Goal: Task Accomplishment & Management: Manage account settings

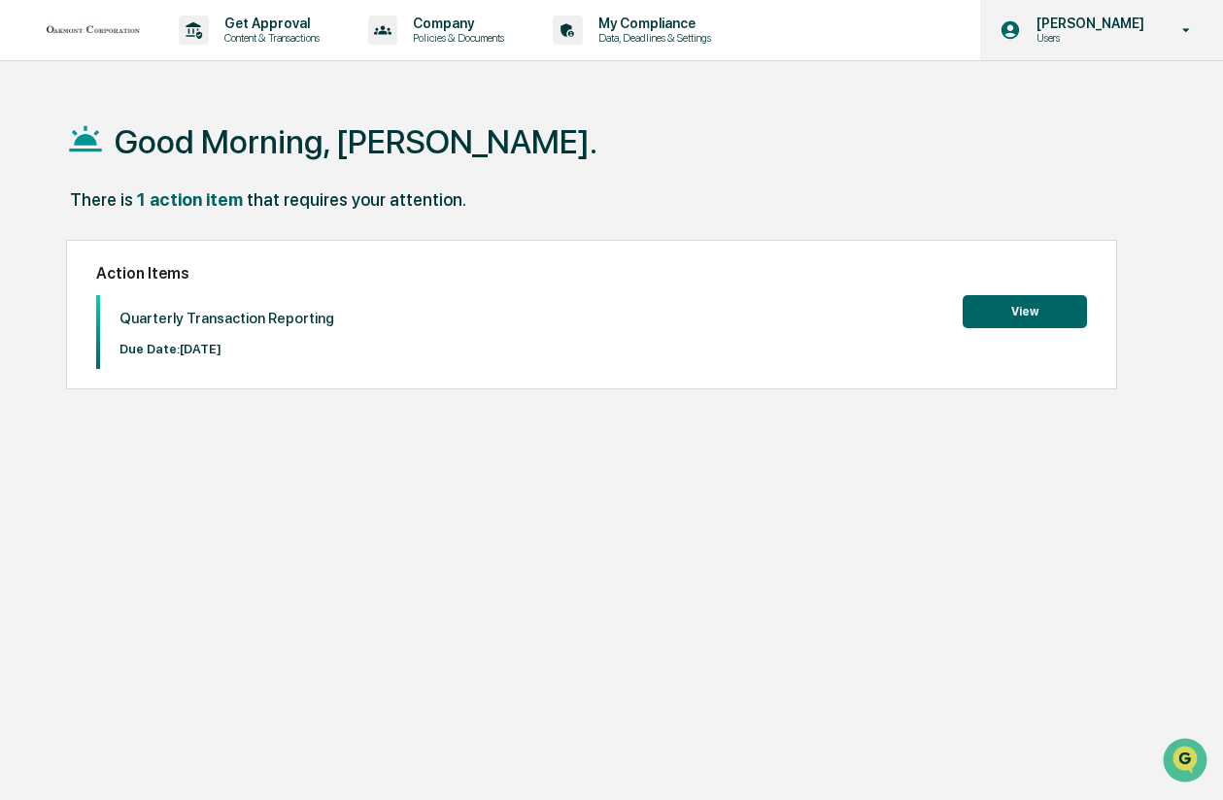
click at [1181, 29] on icon at bounding box center [1187, 30] width 34 height 18
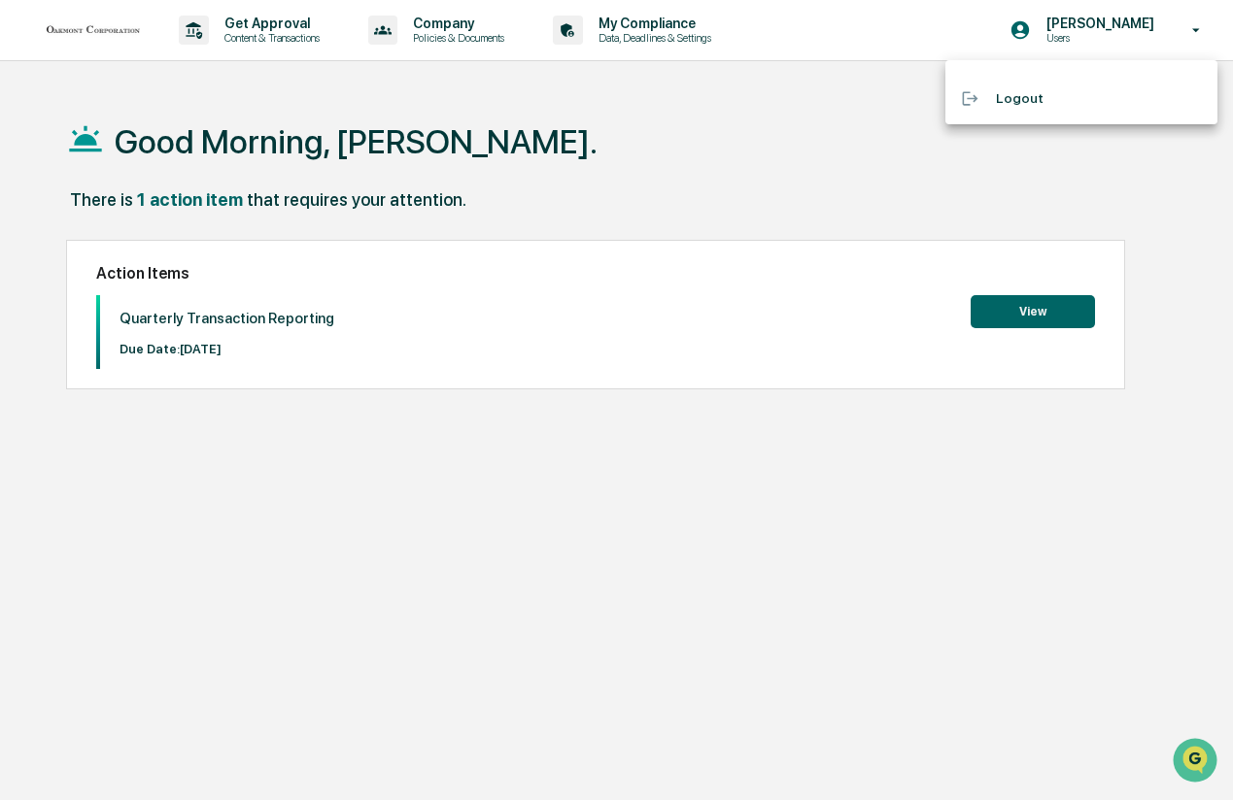
click at [1192, 28] on div at bounding box center [616, 400] width 1233 height 800
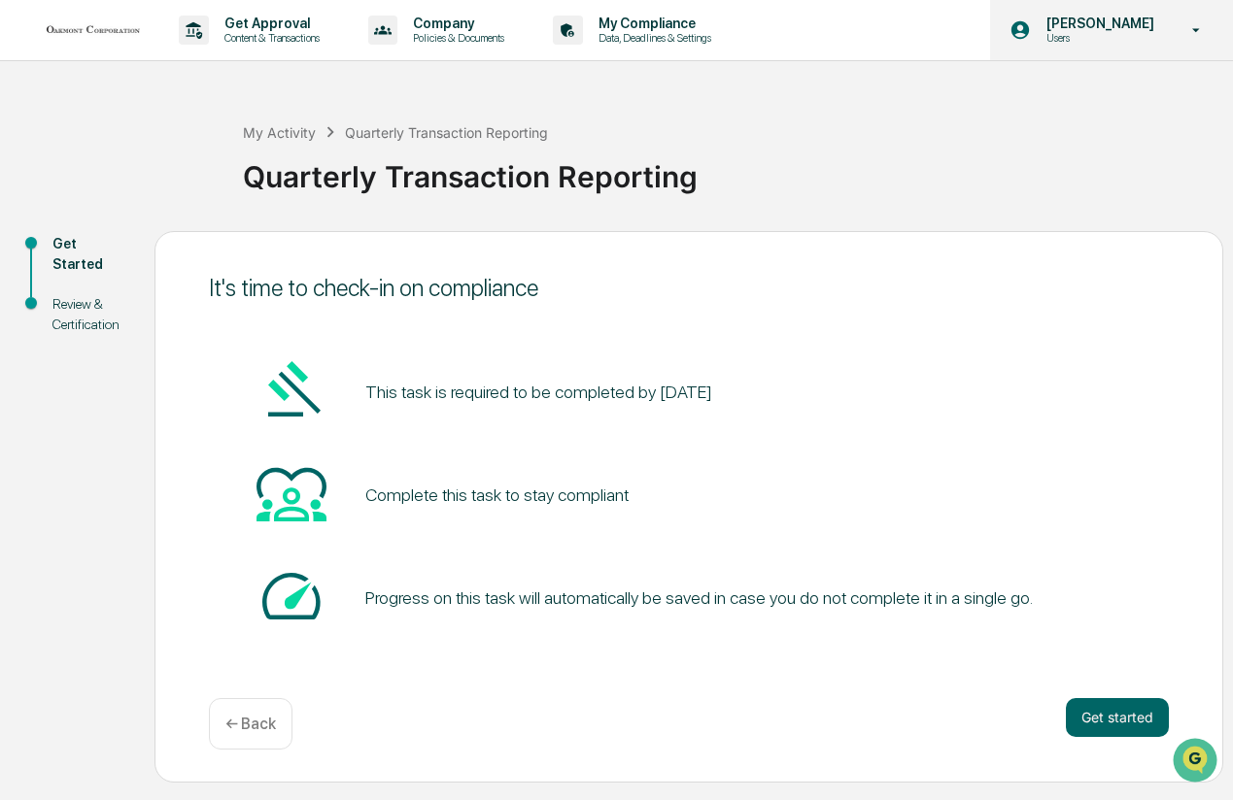
click at [1202, 26] on icon at bounding box center [1196, 30] width 34 height 18
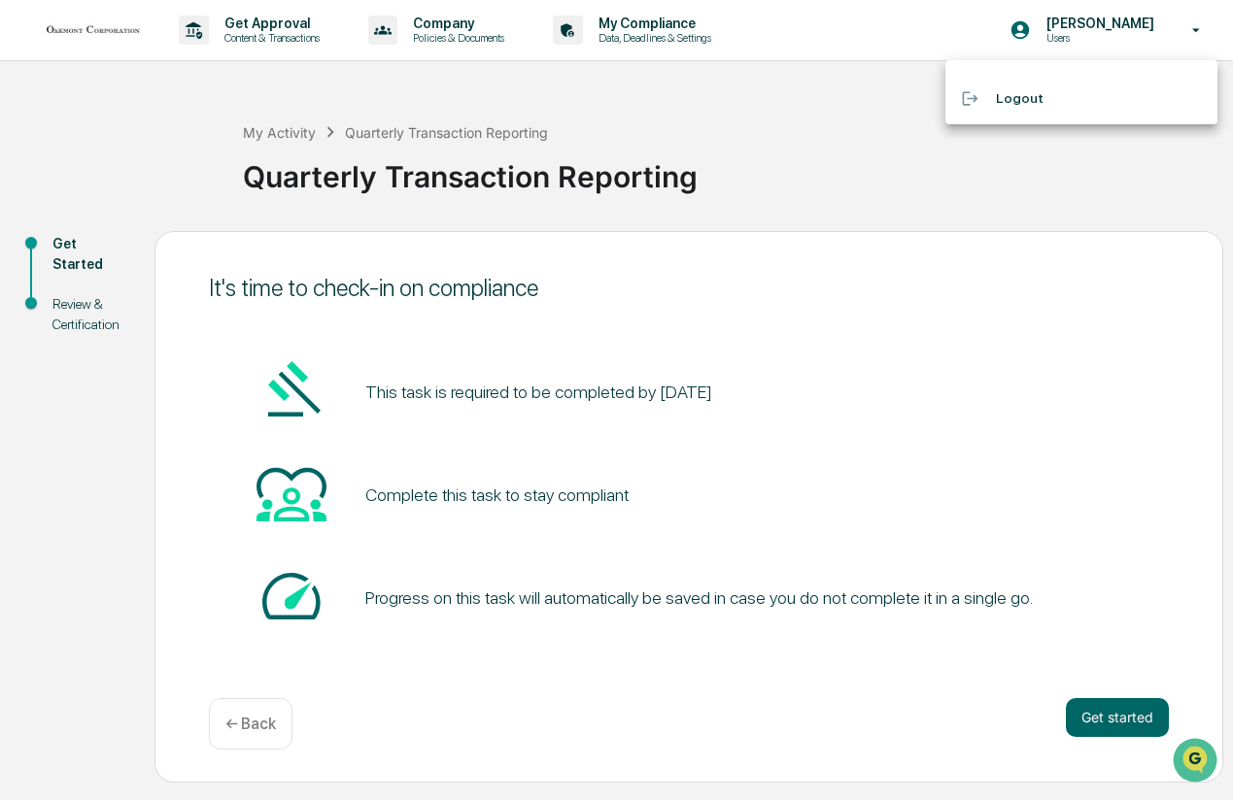
click at [1201, 26] on div at bounding box center [616, 400] width 1233 height 800
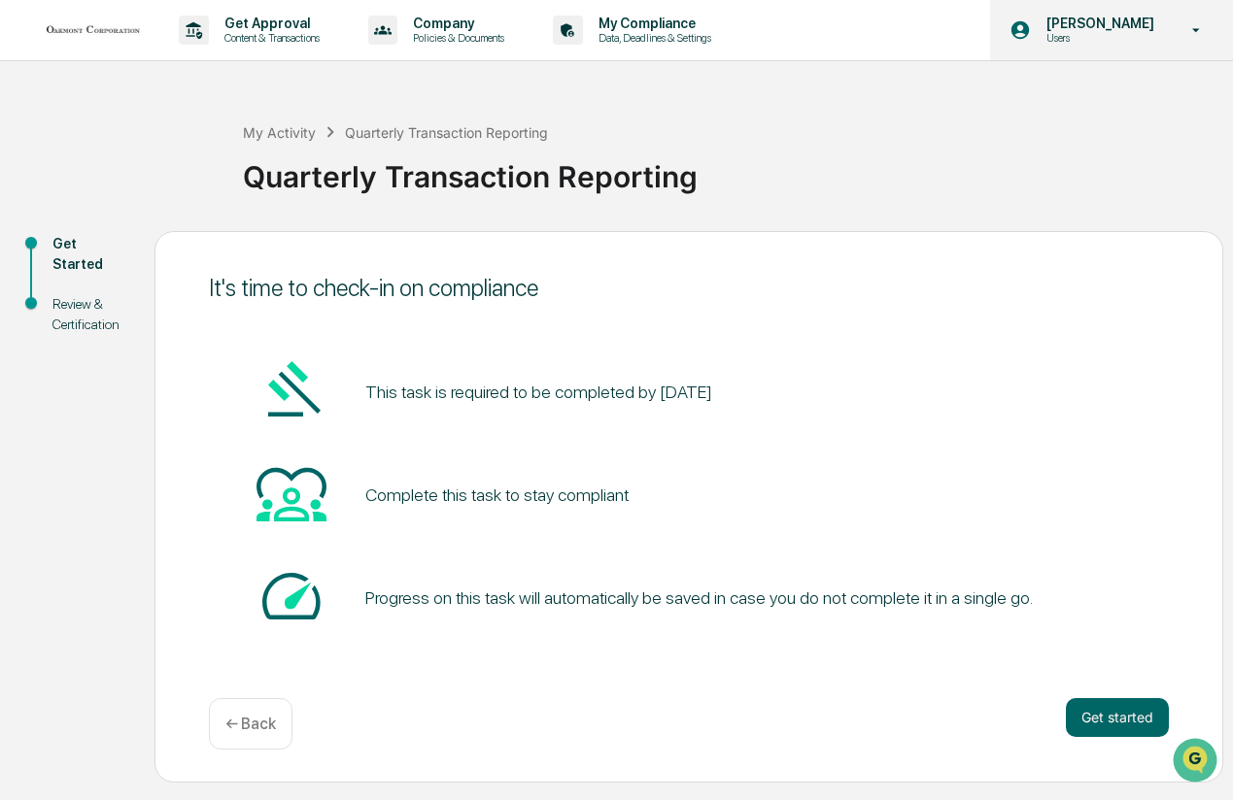
click at [1181, 27] on icon at bounding box center [1196, 30] width 34 height 18
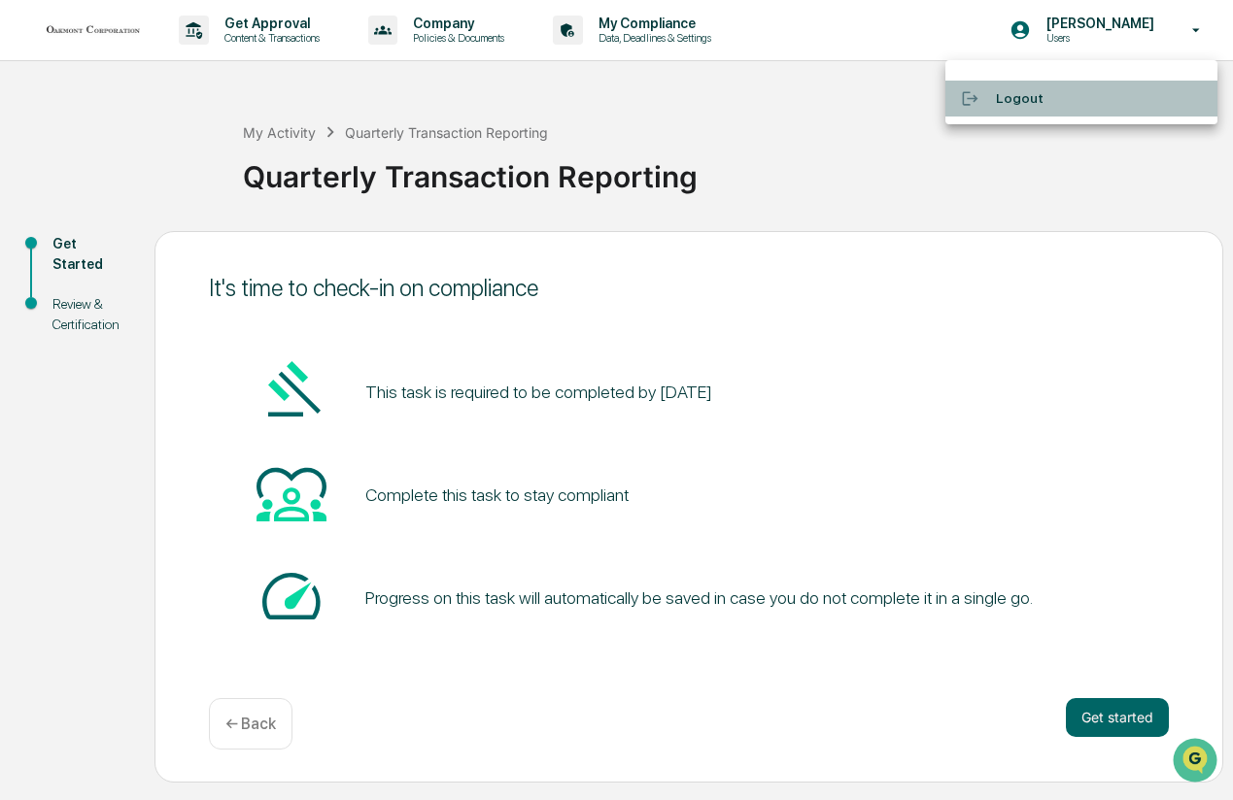
click at [1017, 101] on li "Logout" at bounding box center [1081, 99] width 272 height 36
